Goal: Answer question/provide support

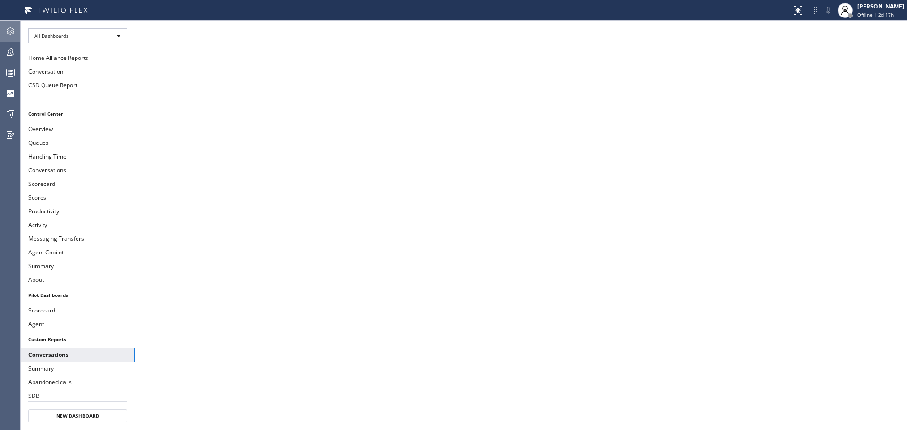
click at [14, 33] on icon at bounding box center [11, 31] width 8 height 8
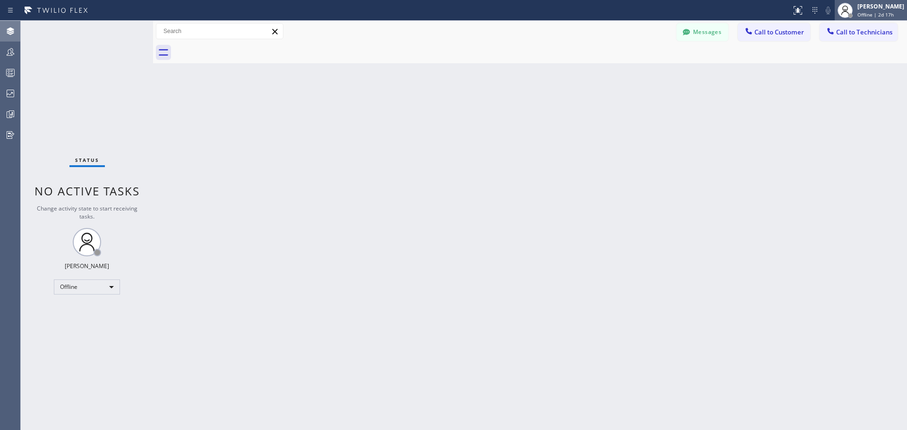
click at [895, 12] on div "Offline | 2d 17h" at bounding box center [880, 14] width 47 height 7
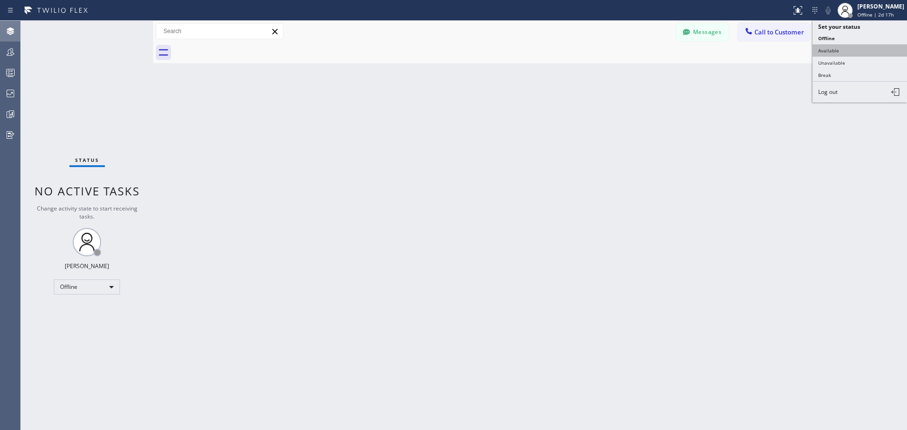
click at [859, 51] on button "Available" at bounding box center [859, 50] width 94 height 12
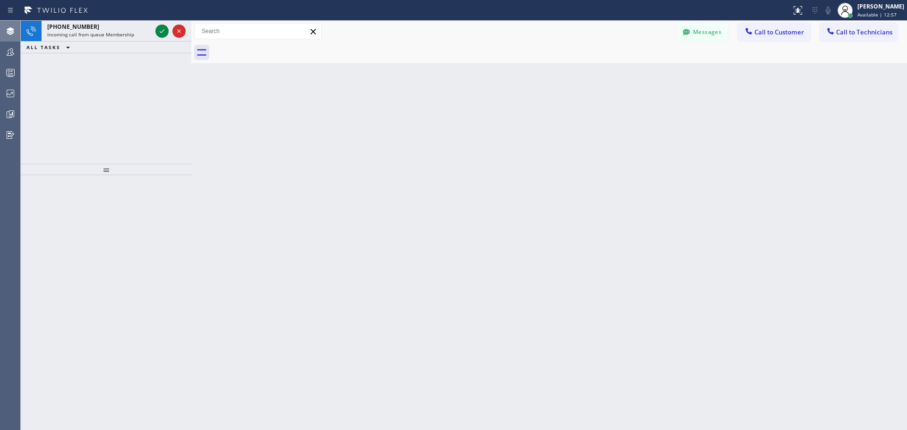
drag, startPoint x: 154, startPoint y: 29, endPoint x: 192, endPoint y: 29, distance: 38.3
click at [191, 29] on div at bounding box center [191, 225] width 0 height 409
click at [166, 30] on icon at bounding box center [161, 31] width 11 height 11
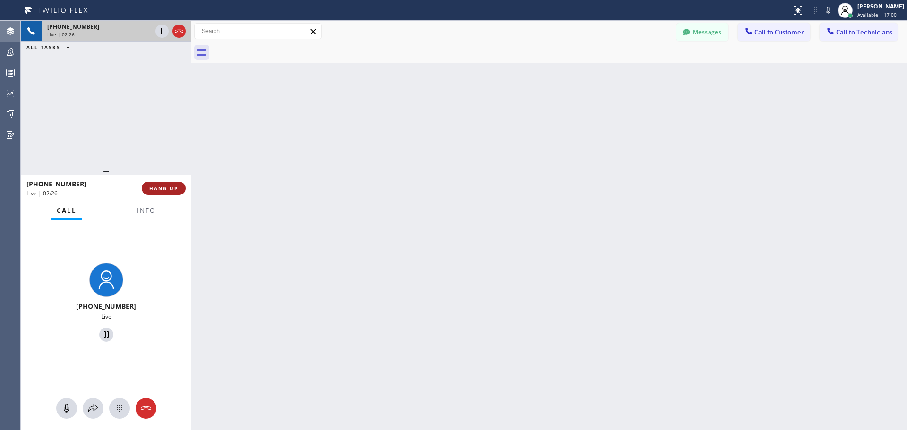
click at [174, 189] on span "HANG UP" at bounding box center [163, 188] width 29 height 7
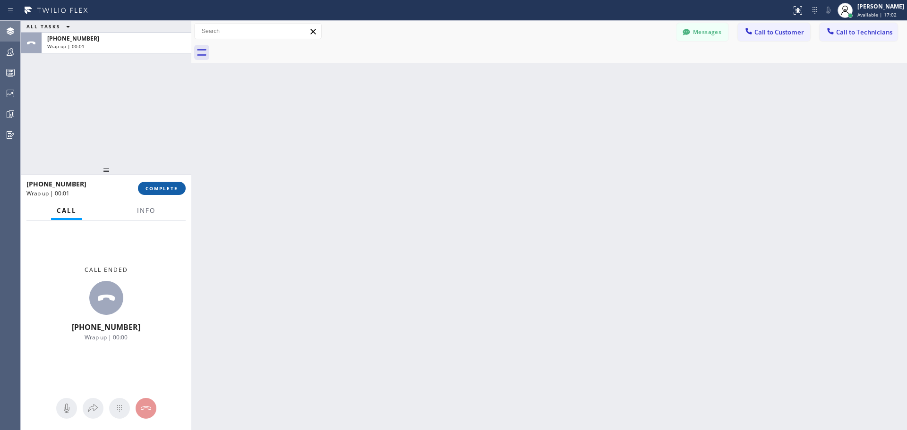
click at [166, 193] on button "COMPLETE" at bounding box center [162, 188] width 48 height 13
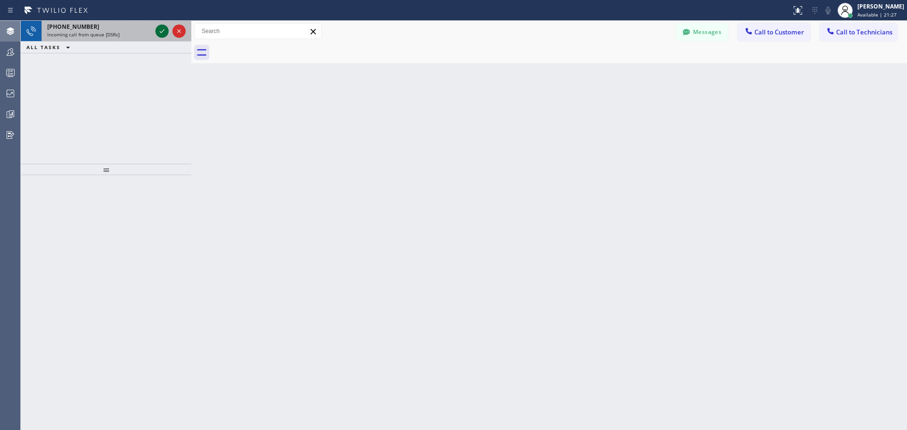
click at [164, 30] on icon at bounding box center [161, 31] width 11 height 11
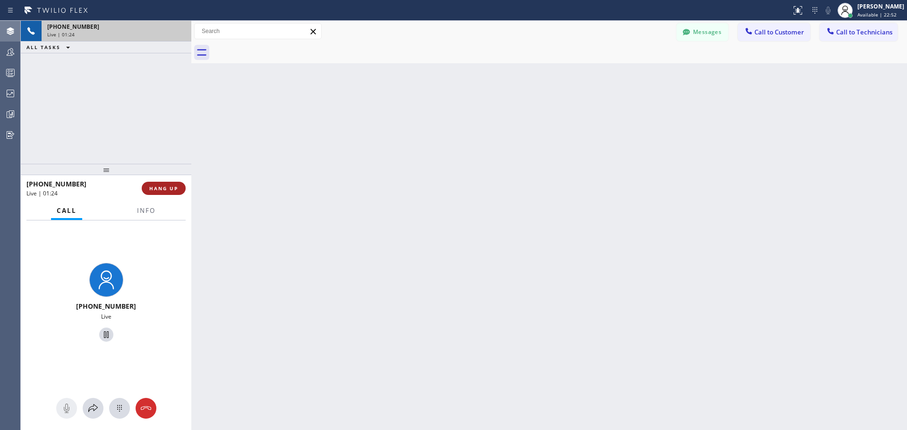
click at [172, 188] on span "HANG UP" at bounding box center [163, 188] width 29 height 7
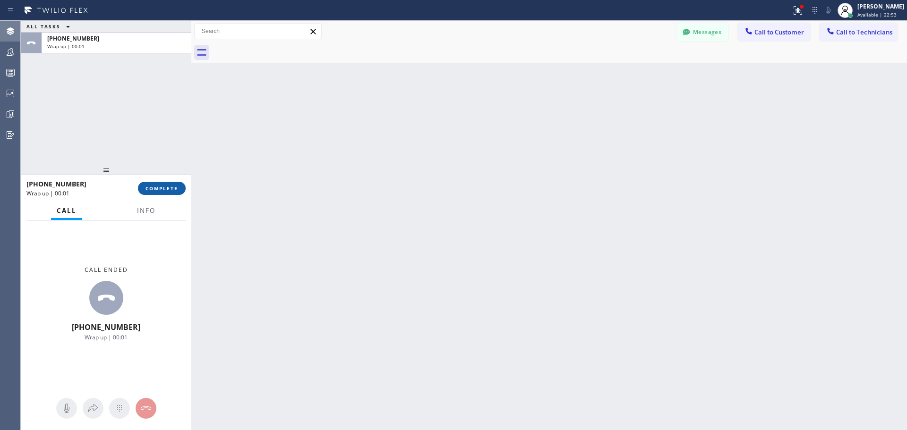
click at [174, 189] on span "COMPLETE" at bounding box center [161, 188] width 33 height 7
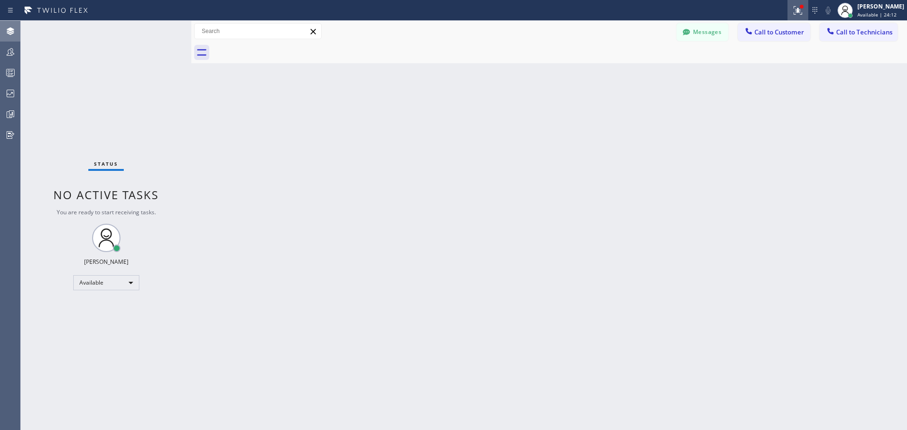
click at [799, 5] on icon at bounding box center [797, 10] width 11 height 11
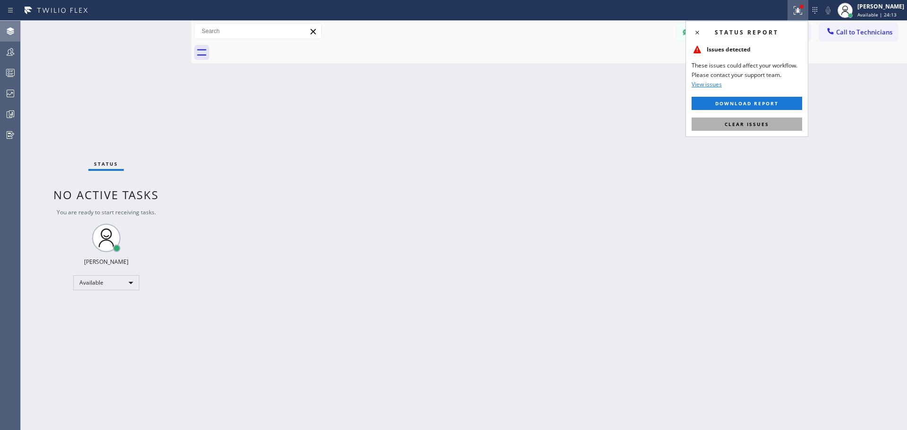
click at [782, 128] on button "Clear issues" at bounding box center [746, 124] width 111 height 13
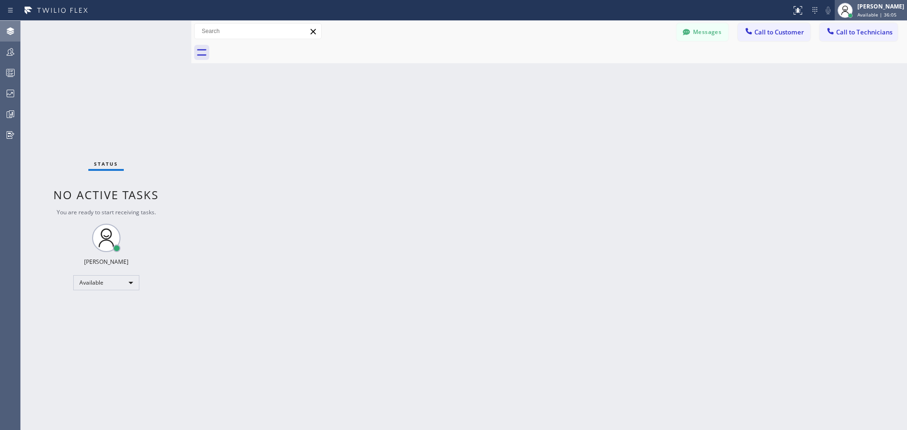
click at [884, 9] on div "[PERSON_NAME]" at bounding box center [880, 6] width 47 height 8
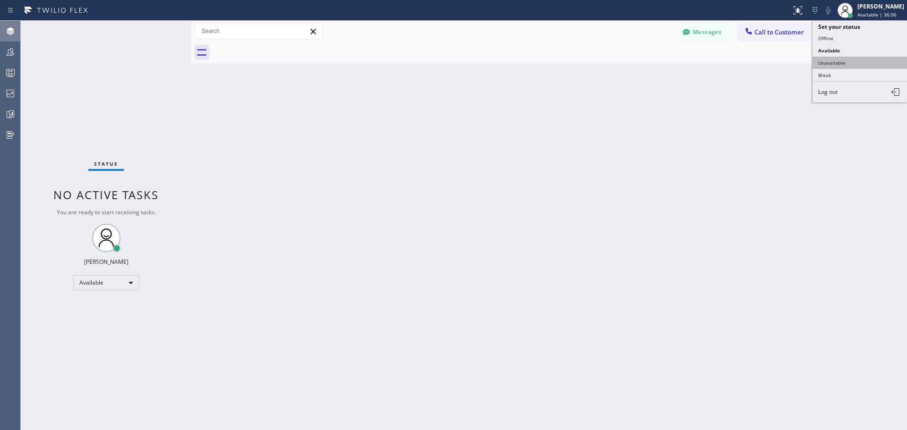
click at [863, 59] on button "Unavailable" at bounding box center [859, 63] width 94 height 12
